Goal: Find specific page/section: Find specific page/section

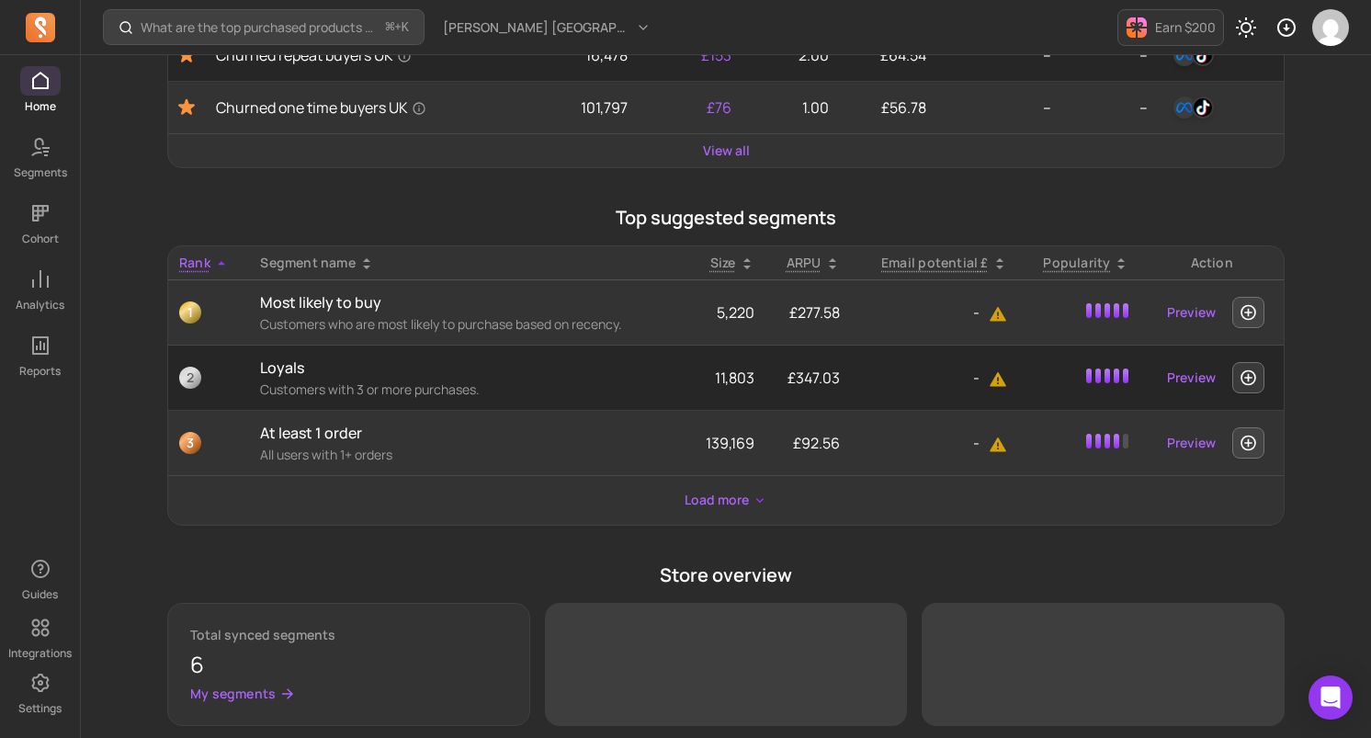
scroll to position [459, 0]
click at [698, 505] on button "Load more" at bounding box center [725, 499] width 97 height 34
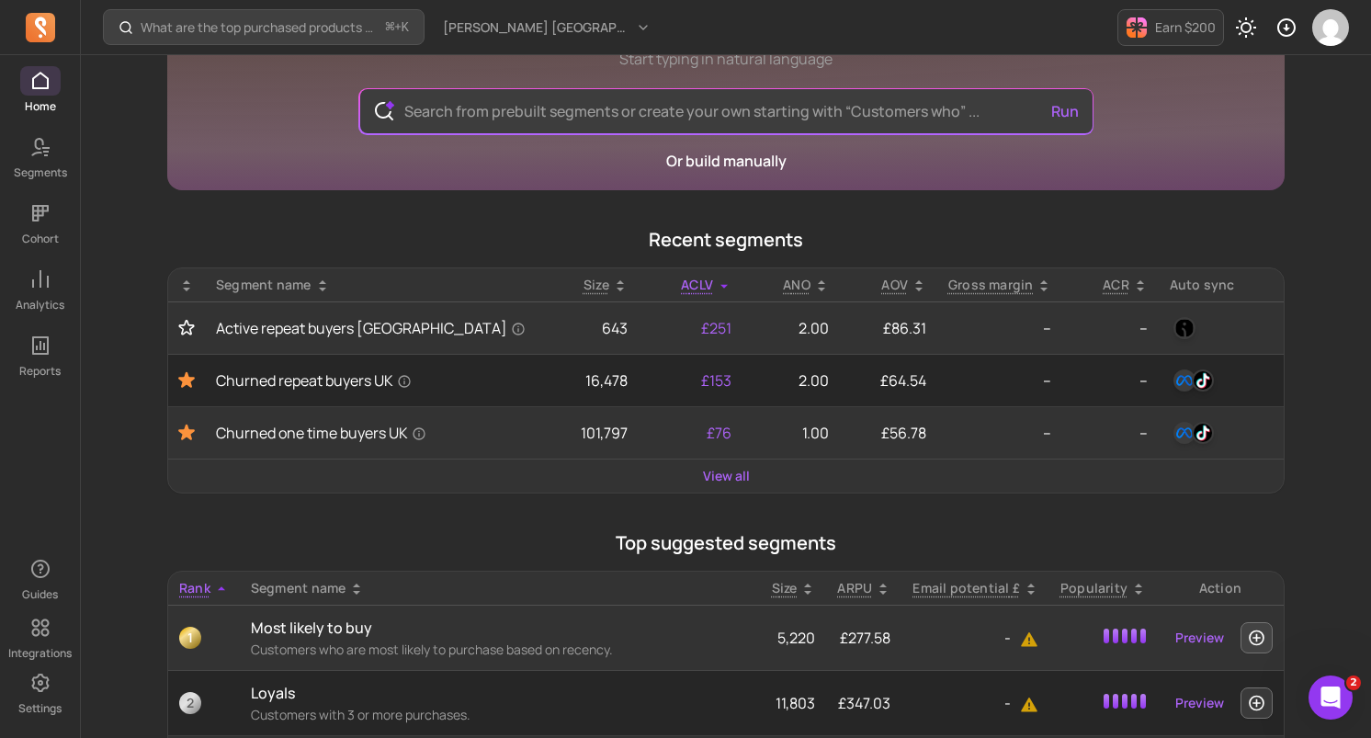
scroll to position [113, 0]
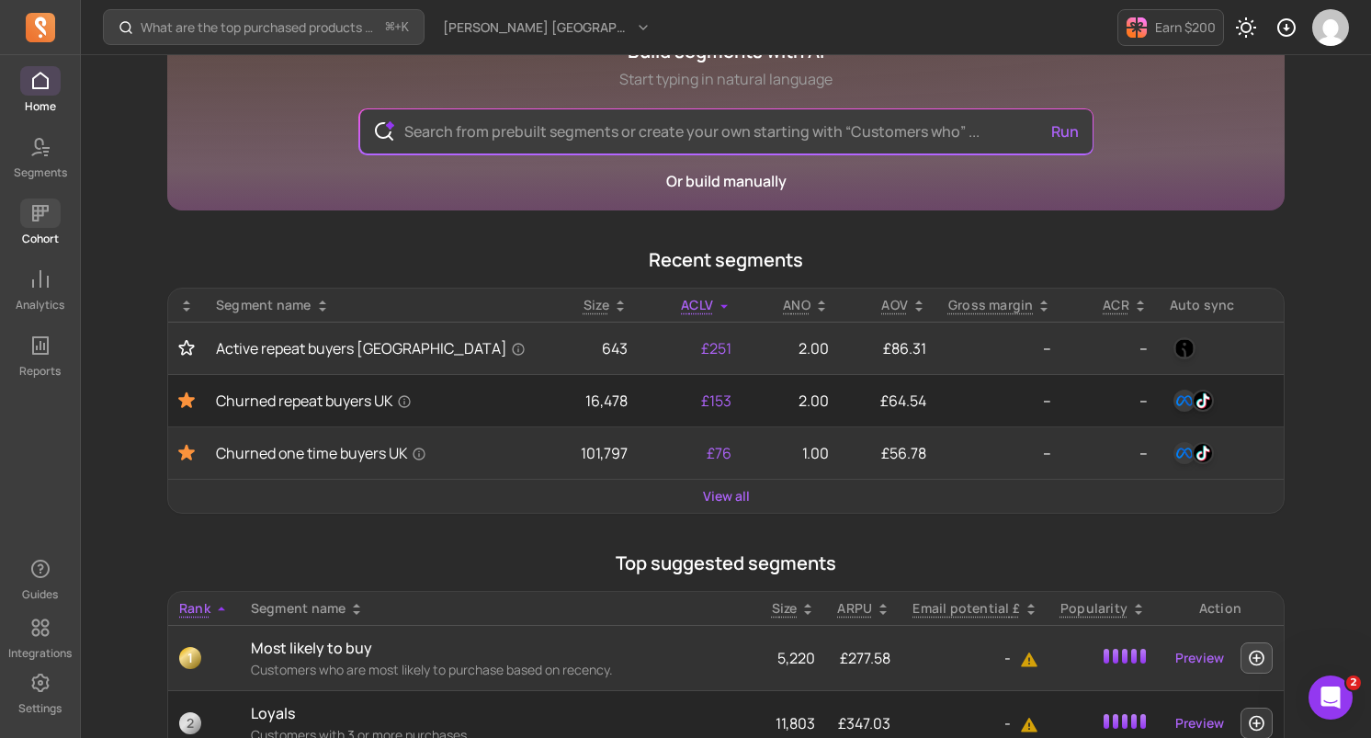
click at [54, 221] on span at bounding box center [40, 212] width 40 height 29
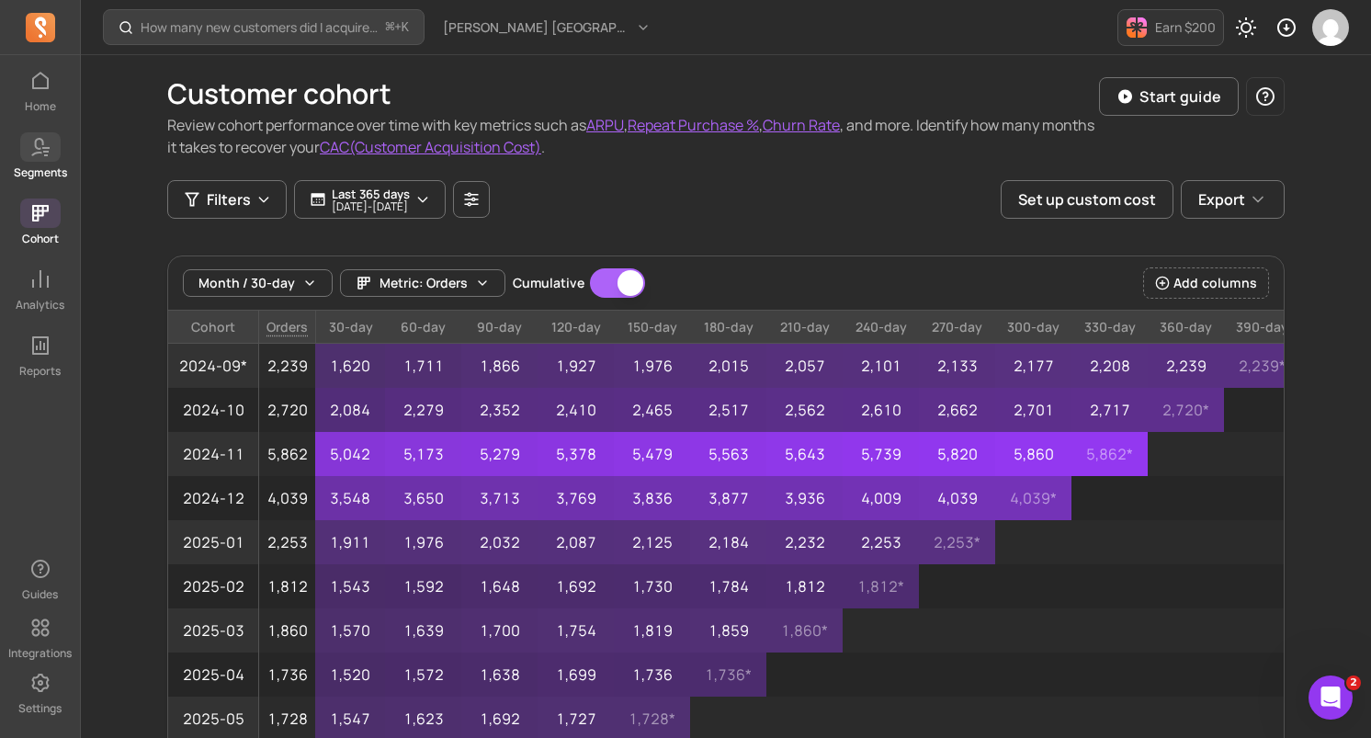
click at [40, 179] on p "Segments" at bounding box center [40, 172] width 53 height 15
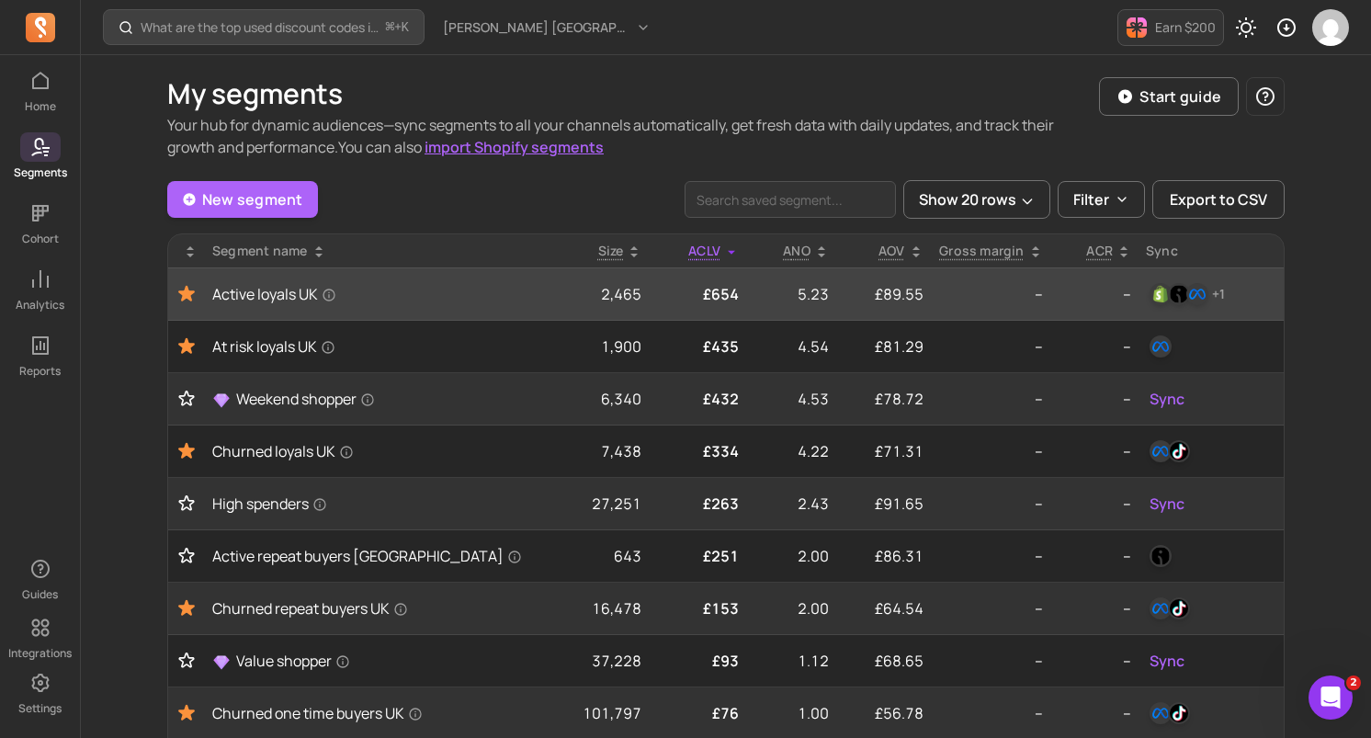
scroll to position [39, 0]
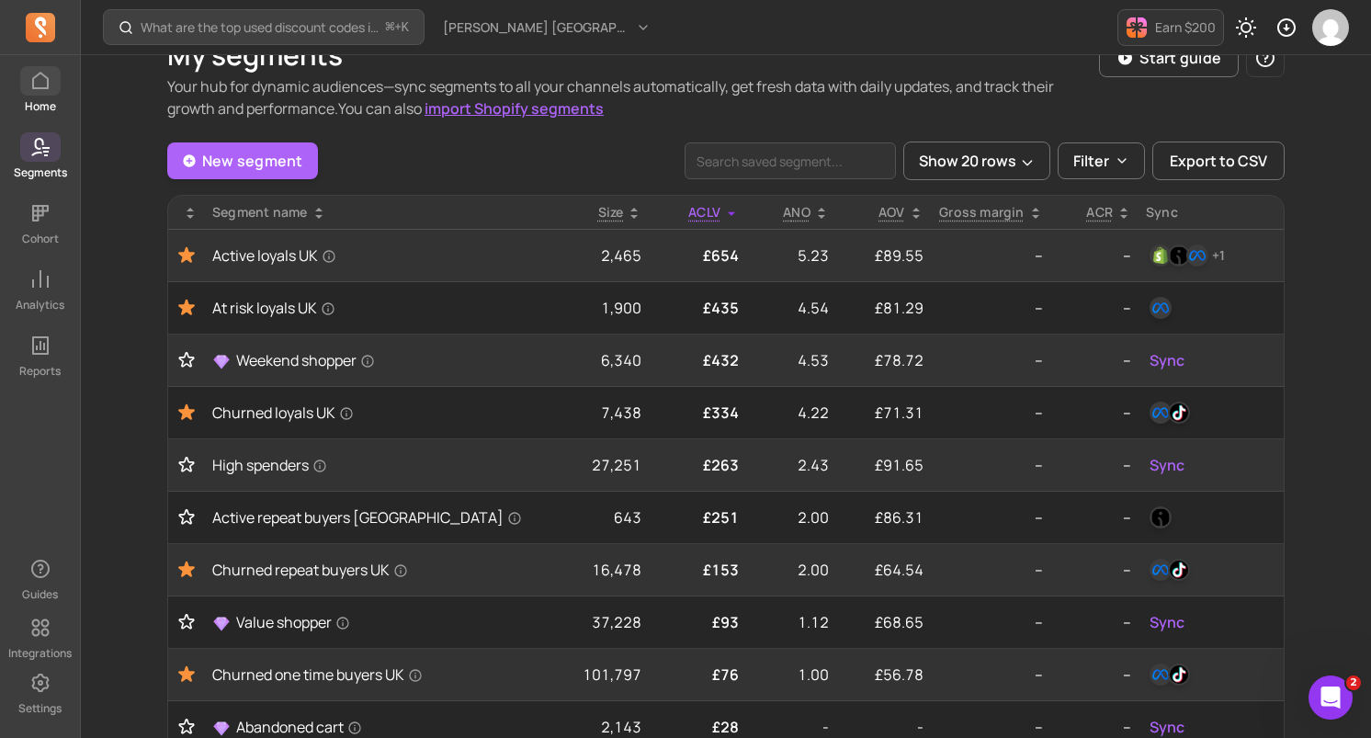
click at [45, 92] on span at bounding box center [40, 80] width 40 height 29
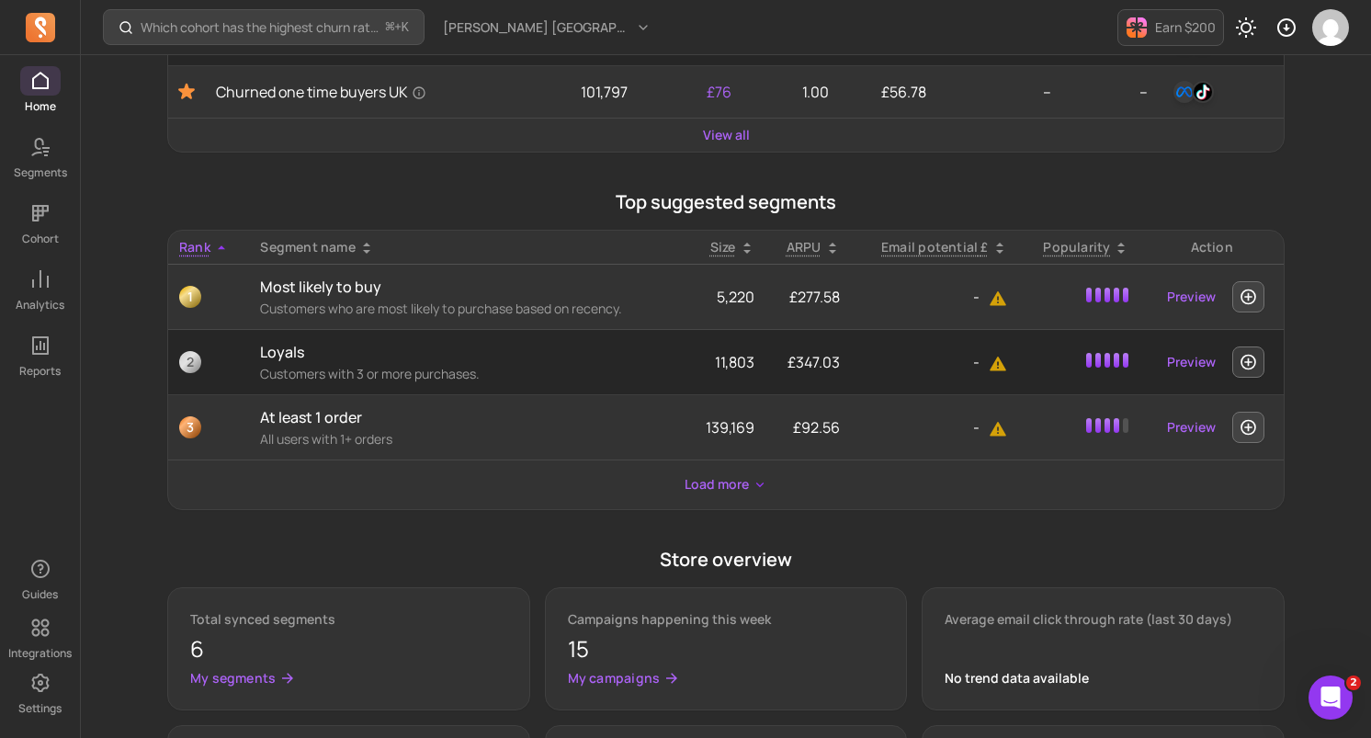
scroll to position [484, 0]
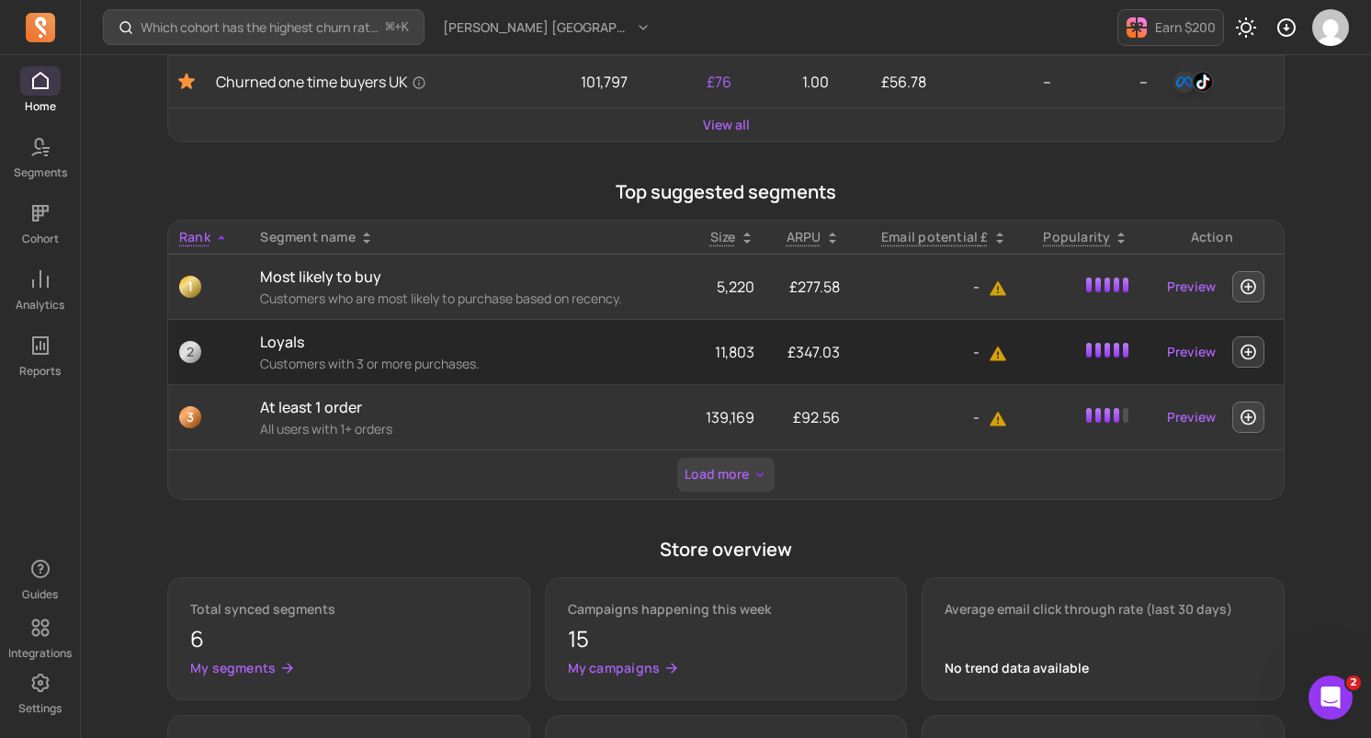
click at [733, 470] on button "Load more" at bounding box center [725, 474] width 97 height 34
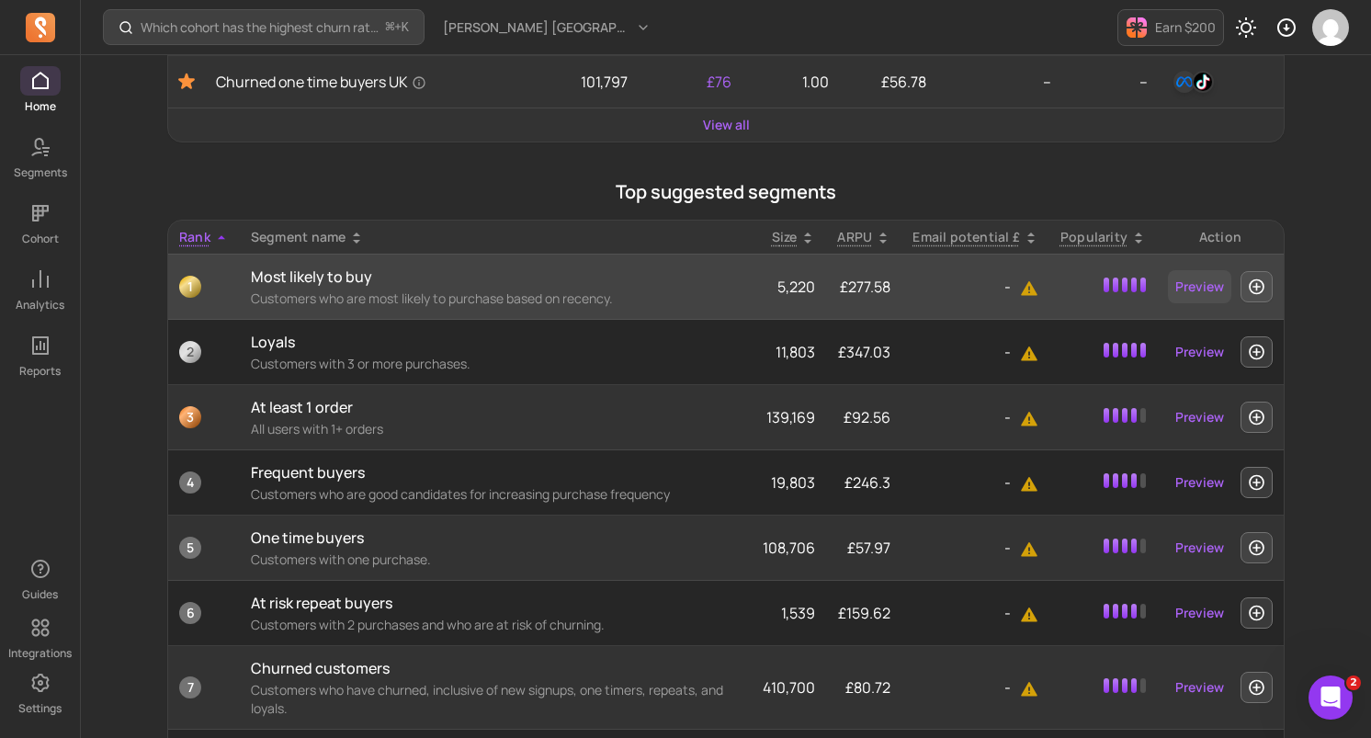
click at [1188, 290] on link "Preview" at bounding box center [1199, 286] width 63 height 33
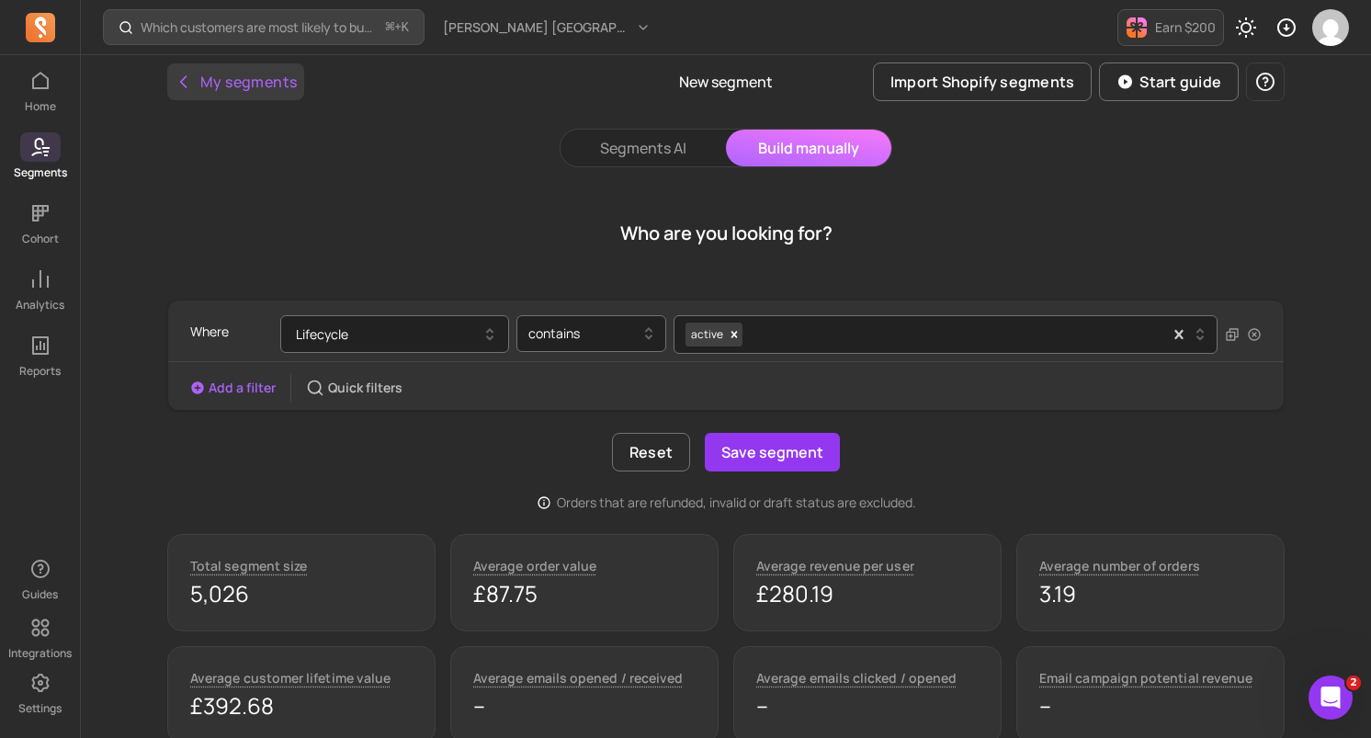
click at [172, 72] on button "My segments" at bounding box center [235, 81] width 137 height 37
